Goal: Transaction & Acquisition: Book appointment/travel/reservation

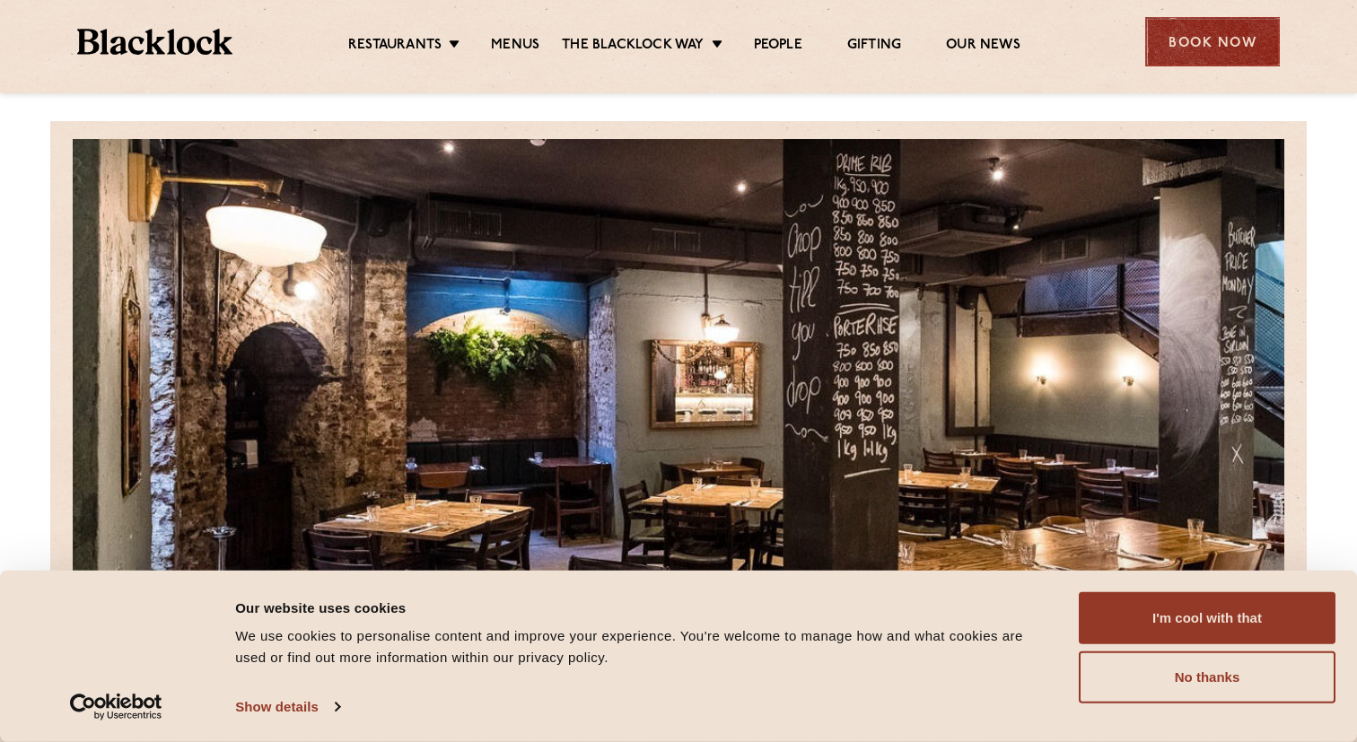
click at [1249, 28] on div "Book Now" at bounding box center [1212, 41] width 135 height 49
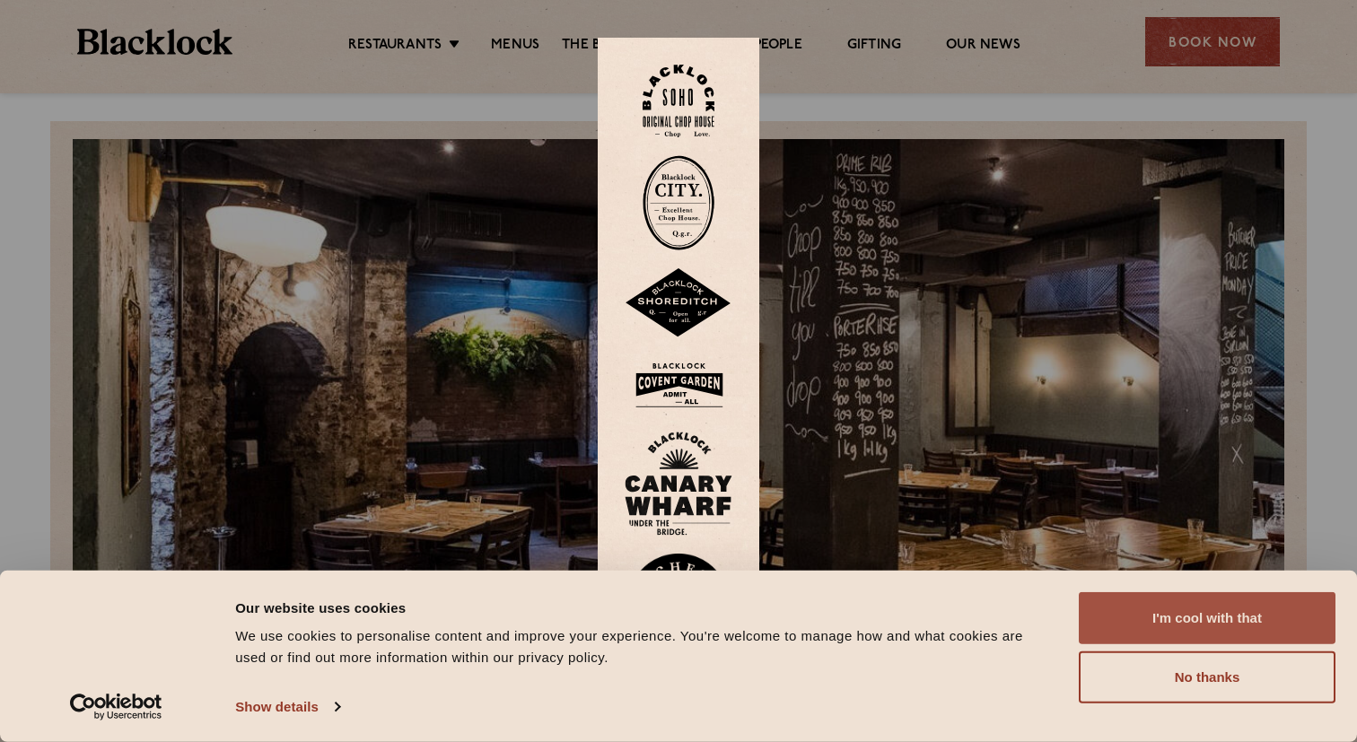
click at [1174, 621] on button "I'm cool with that" at bounding box center [1207, 618] width 257 height 52
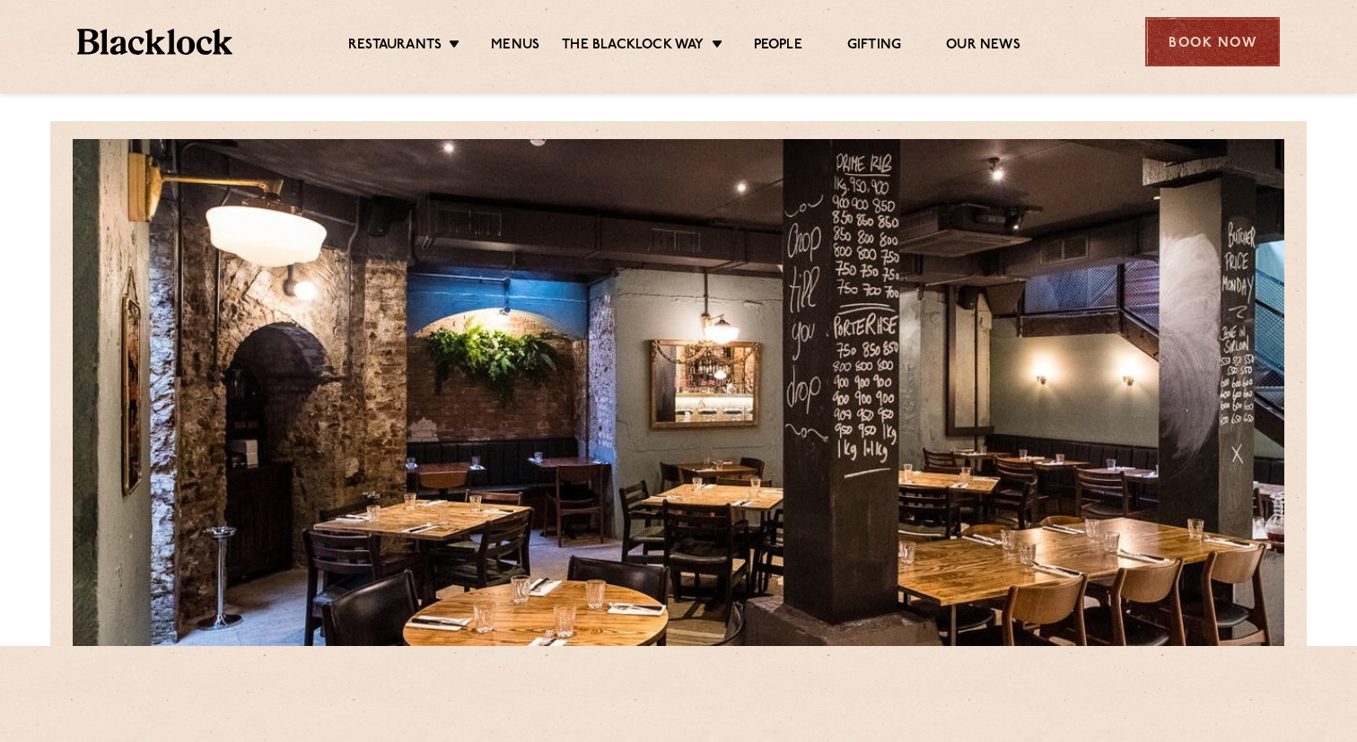
click at [1199, 47] on div "Book Now" at bounding box center [1212, 41] width 135 height 49
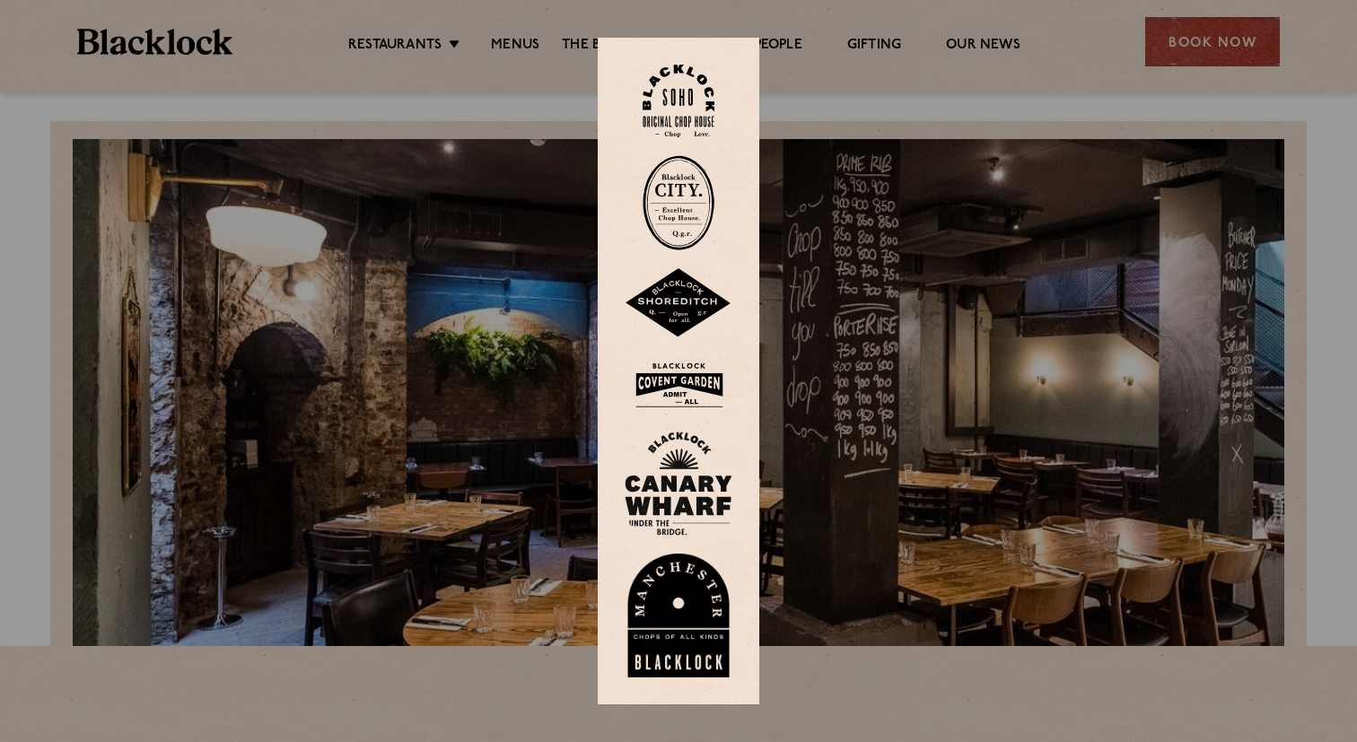
click at [668, 196] on img at bounding box center [679, 202] width 72 height 95
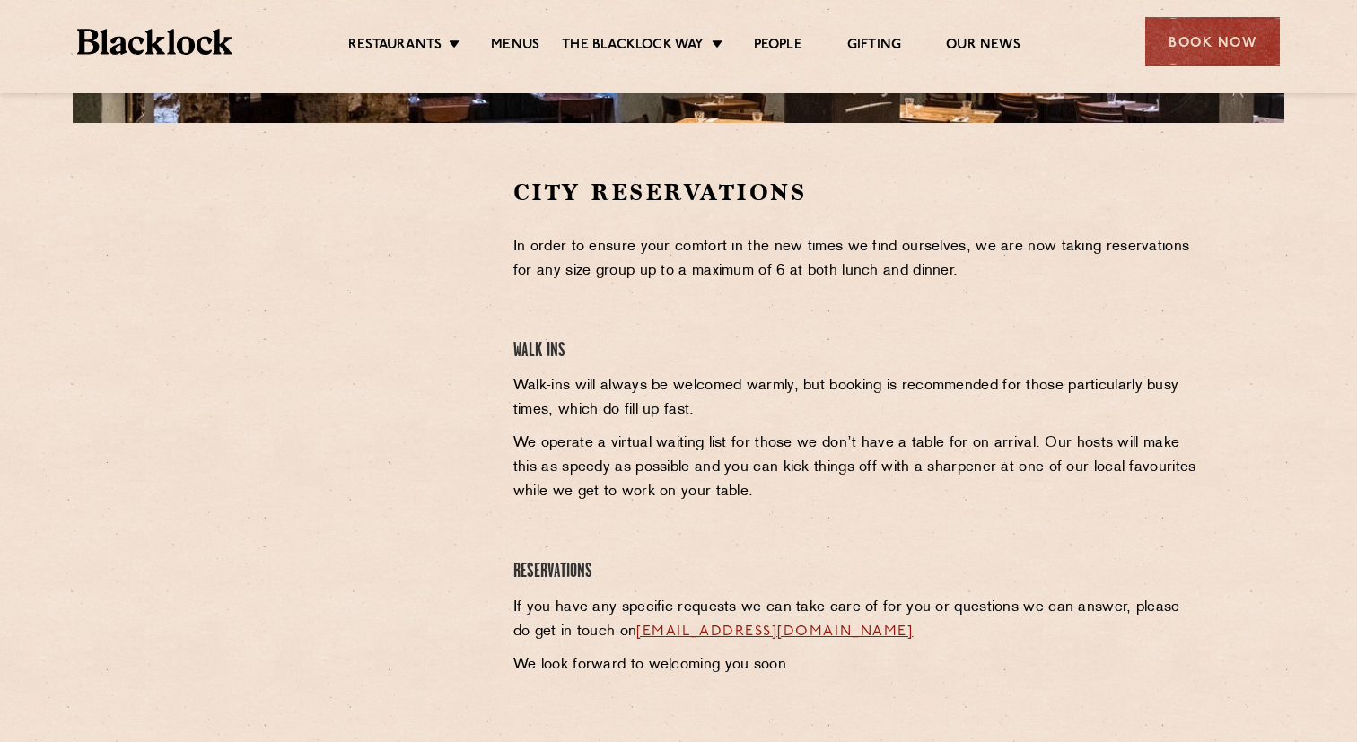
scroll to position [556, 0]
